Goal: Transaction & Acquisition: Purchase product/service

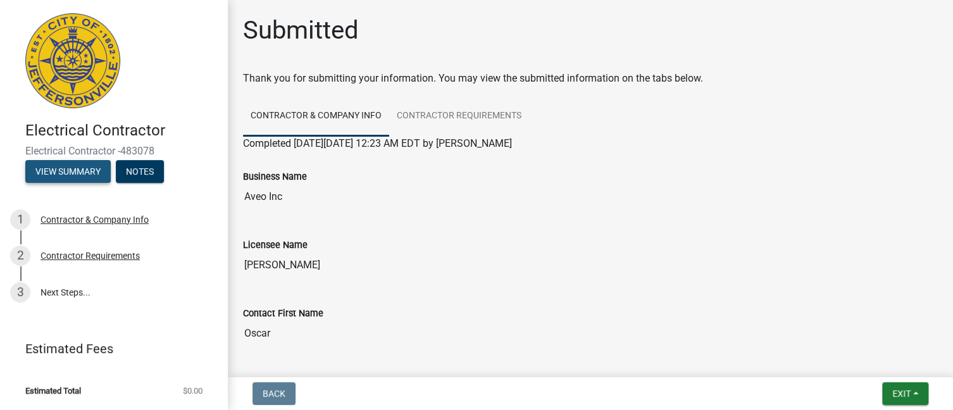
click at [75, 171] on button "View Summary" at bounding box center [67, 171] width 85 height 23
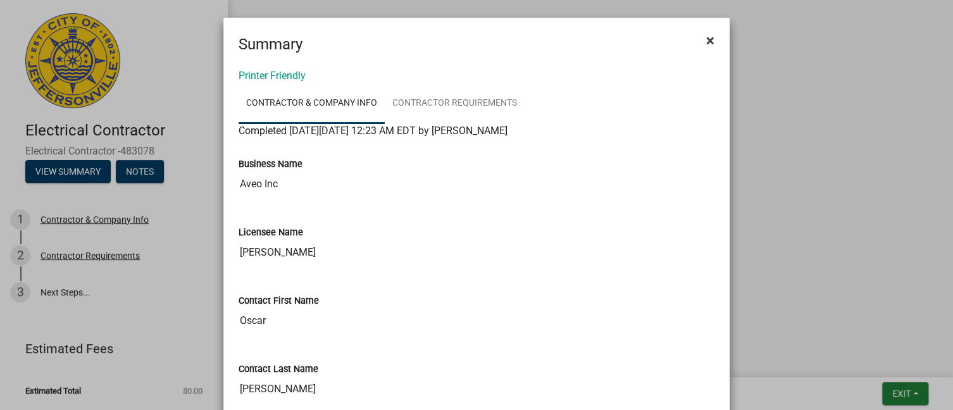
click at [707, 44] on span "×" at bounding box center [710, 41] width 8 height 18
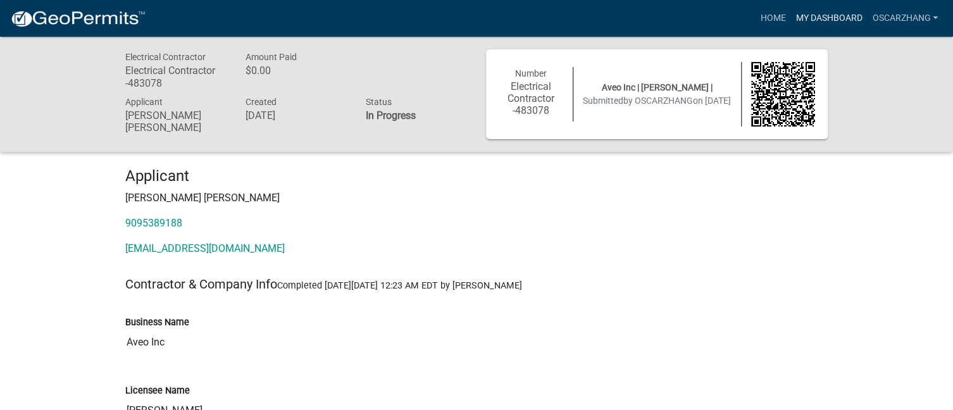
click at [813, 19] on link "My Dashboard" at bounding box center [828, 18] width 77 height 24
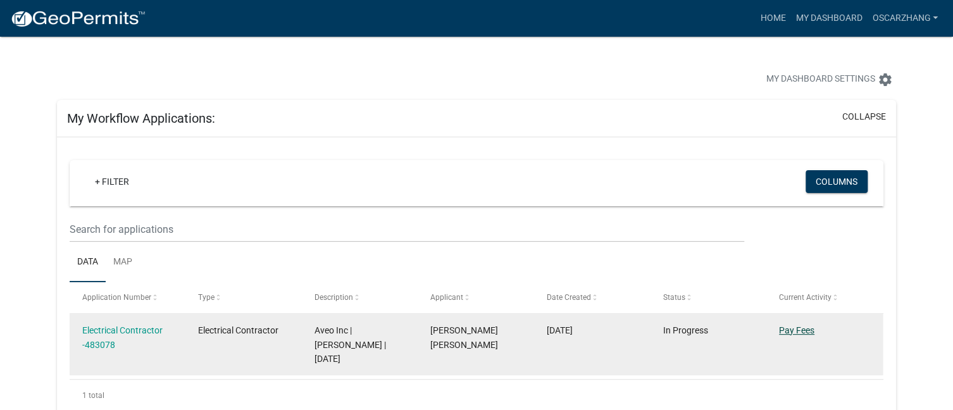
click at [806, 330] on link "Pay Fees" at bounding box center [796, 330] width 35 height 10
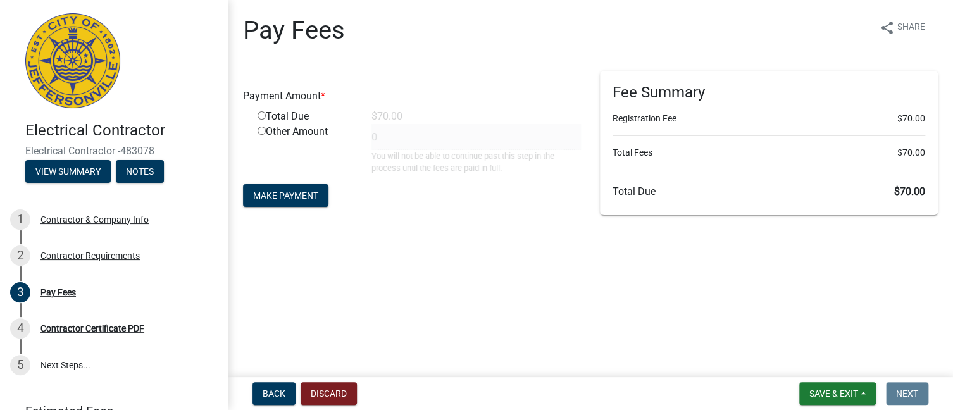
click at [264, 116] on input "radio" at bounding box center [262, 115] width 8 height 8
radio input "true"
type input "70"
click at [295, 194] on span "Make Payment" at bounding box center [285, 195] width 65 height 10
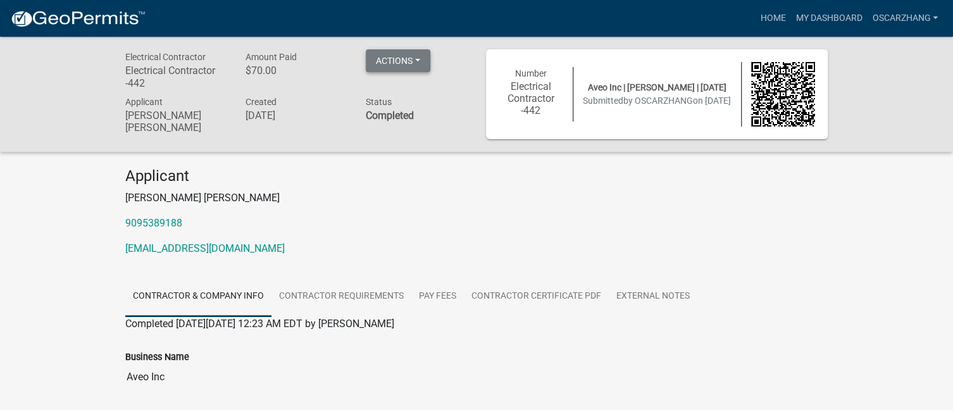
click at [404, 65] on button "Actions" at bounding box center [398, 60] width 65 height 23
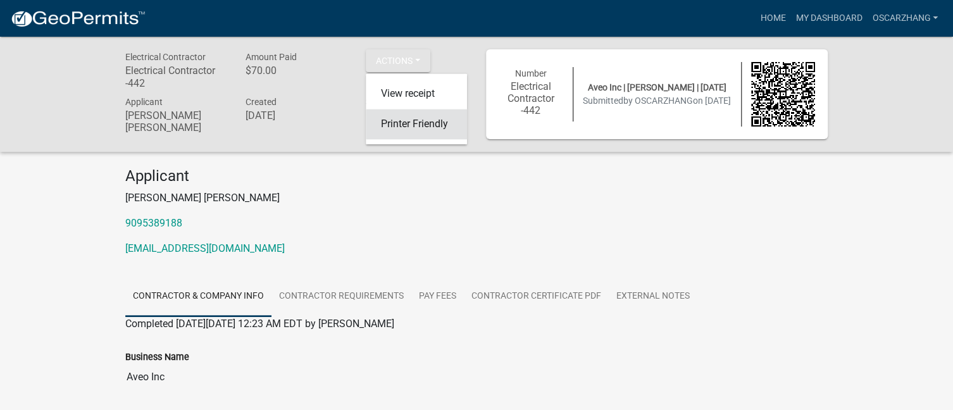
click at [404, 127] on link "Printer Friendly" at bounding box center [416, 124] width 101 height 30
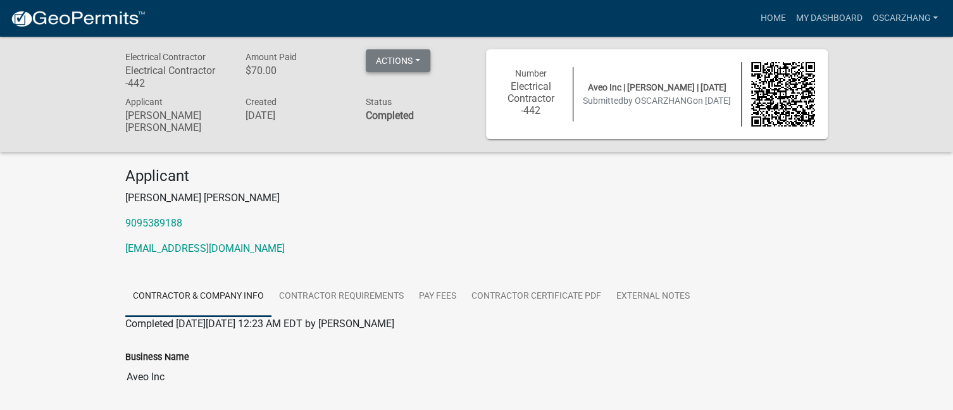
click at [409, 65] on button "Actions" at bounding box center [398, 60] width 65 height 23
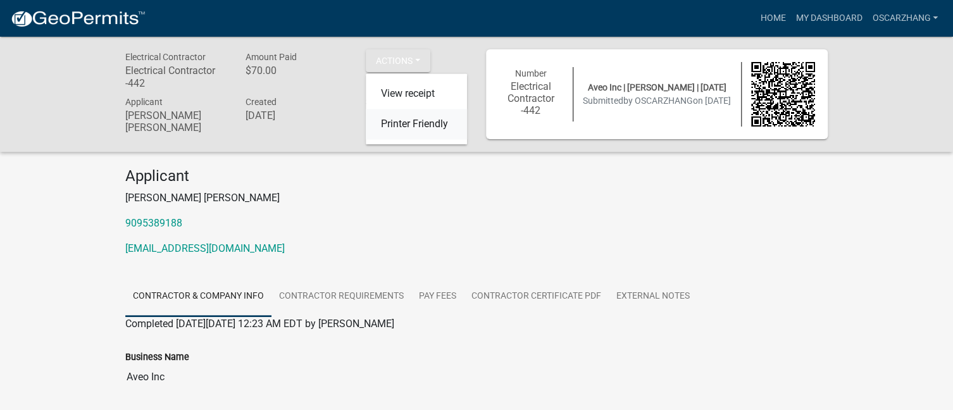
click at [407, 124] on link "Printer Friendly" at bounding box center [416, 124] width 101 height 30
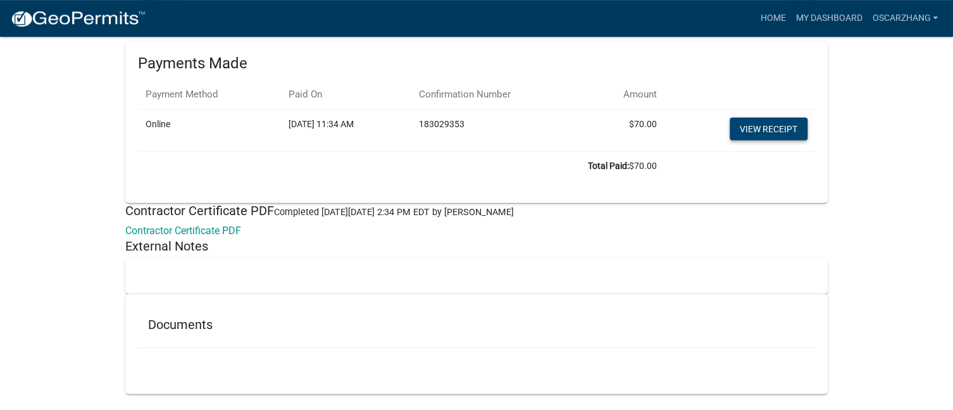
scroll to position [1628, 0]
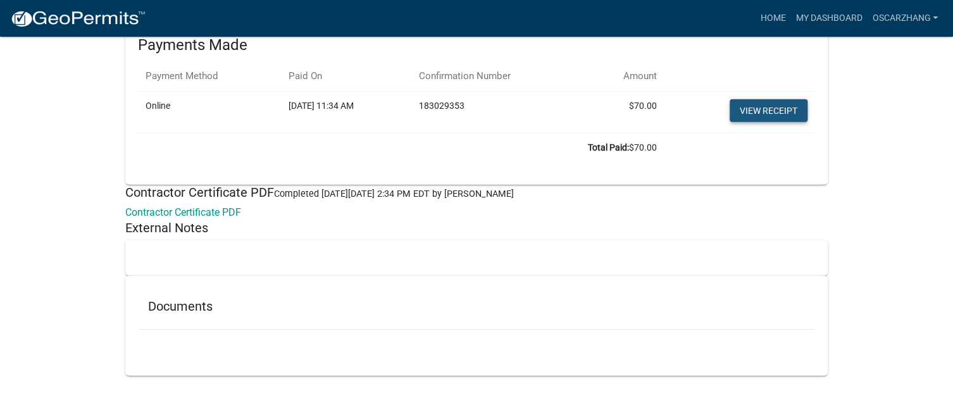
click at [781, 111] on link "View receipt" at bounding box center [769, 110] width 78 height 23
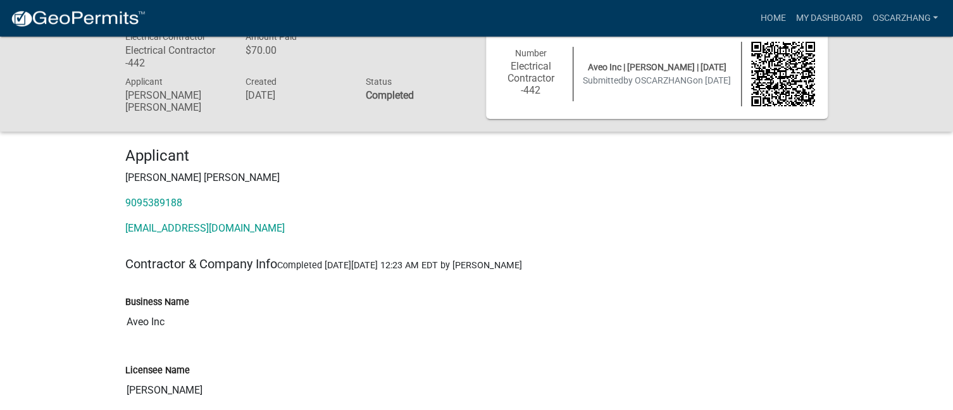
scroll to position [0, 0]
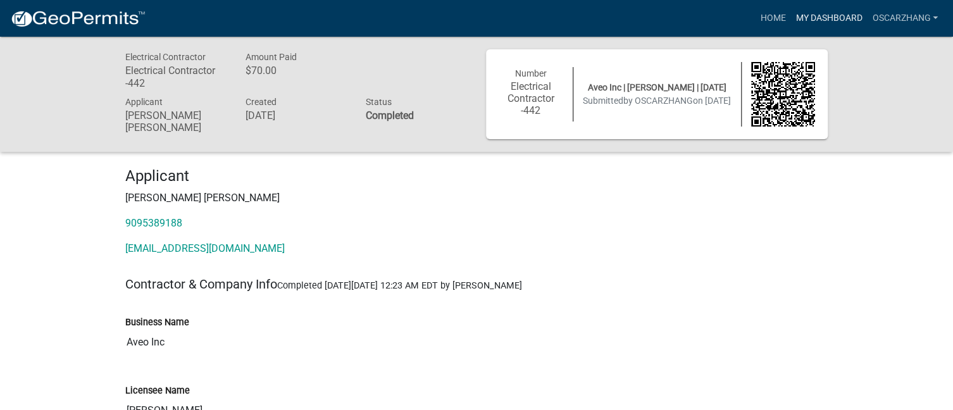
click at [809, 21] on link "My Dashboard" at bounding box center [828, 18] width 77 height 24
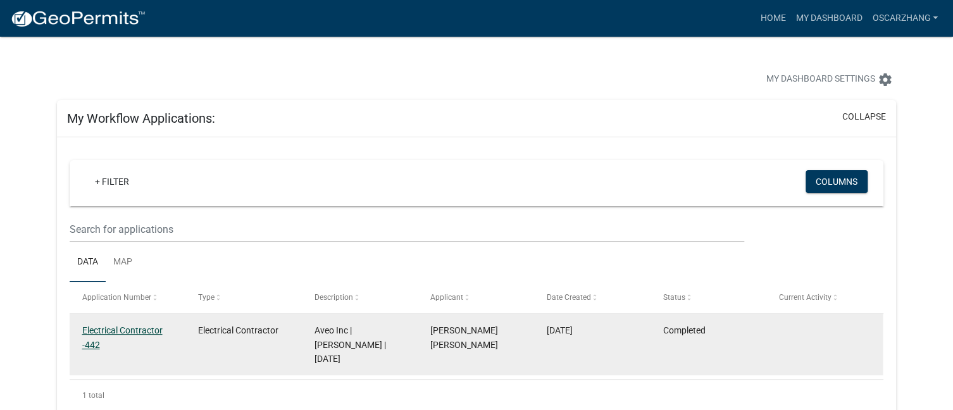
click at [96, 328] on link "Electrical Contractor -442" at bounding box center [122, 337] width 80 height 25
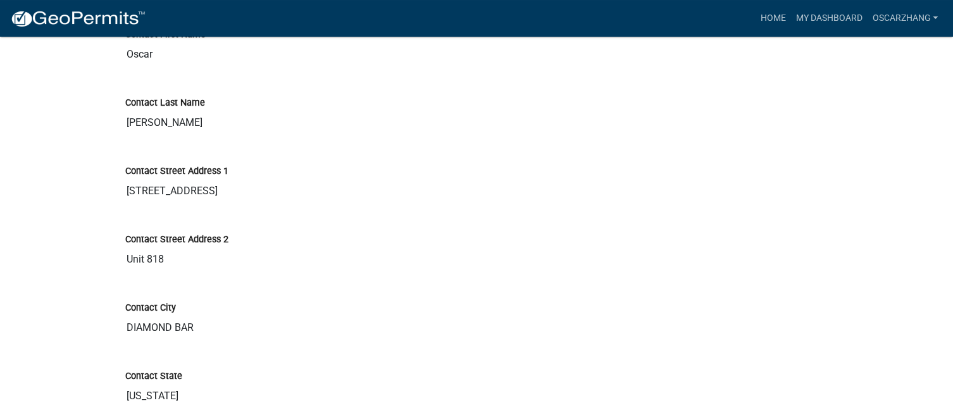
scroll to position [498, 0]
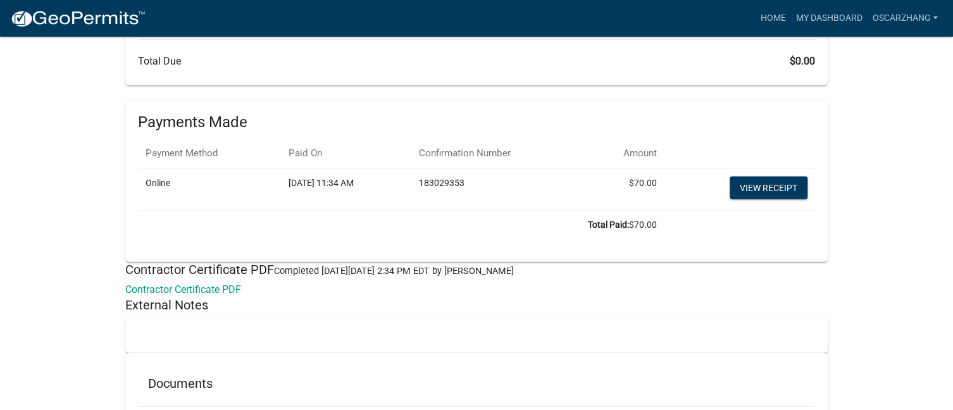
scroll to position [1555, 0]
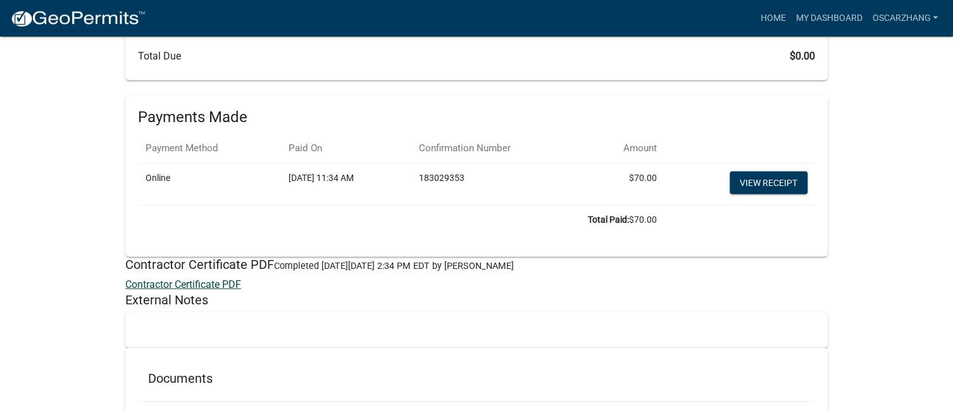
click at [236, 278] on link "Contractor Certificate PDF" at bounding box center [183, 284] width 116 height 12
